Goal: Navigation & Orientation: Find specific page/section

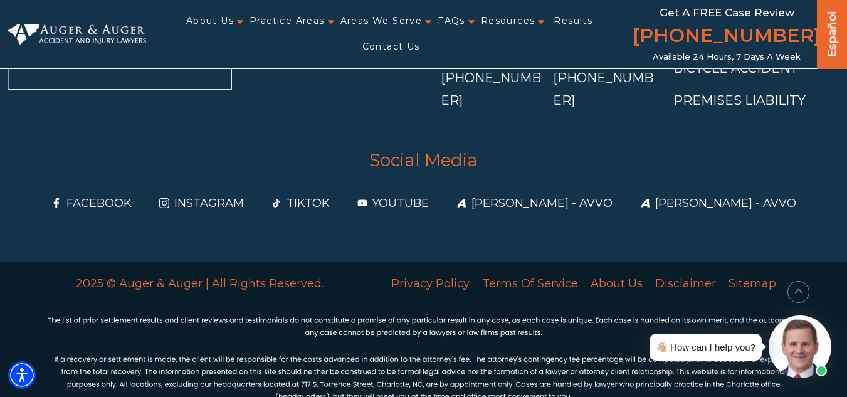
scroll to position [5140, 0]
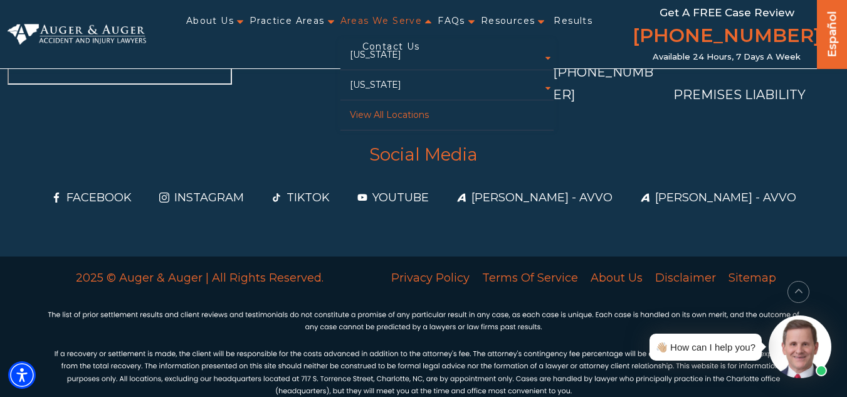
click at [359, 130] on link "View All Locations" at bounding box center [446, 114] width 213 height 29
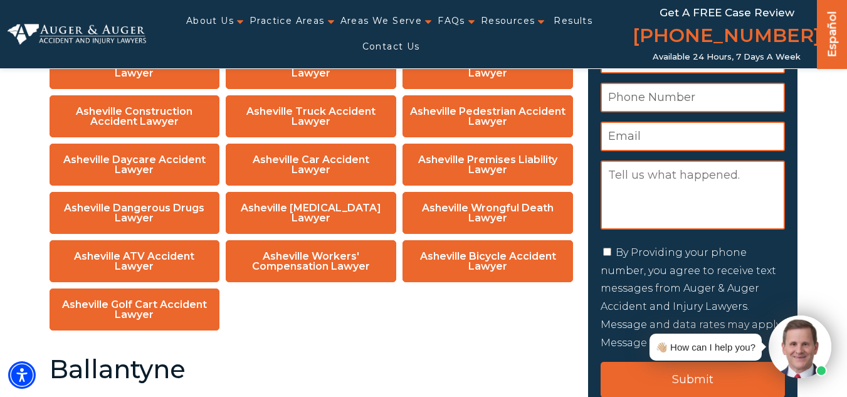
scroll to position [459, 0]
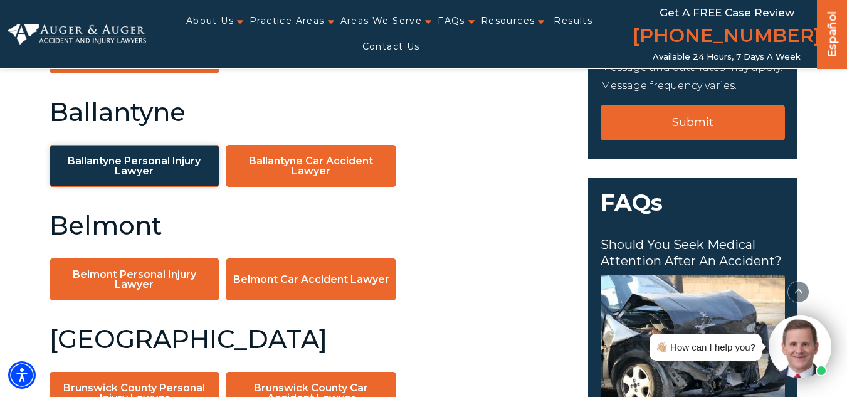
click at [169, 170] on link "Ballantyne Personal Injury Lawyer" at bounding box center [135, 166] width 170 height 42
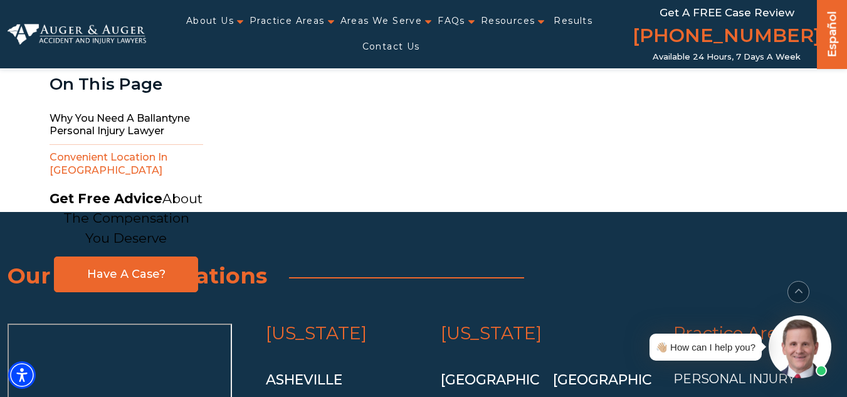
scroll to position [3705, 0]
